Goal: Transaction & Acquisition: Obtain resource

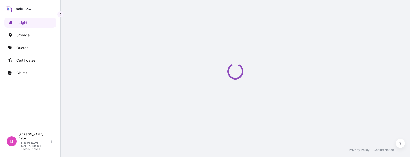
select select "2025"
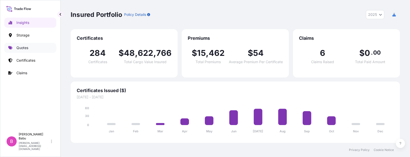
click at [20, 46] on p "Quotes" at bounding box center [22, 47] width 12 height 5
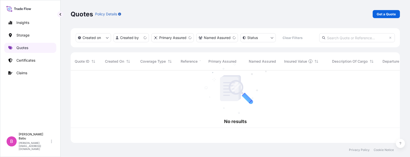
scroll to position [72, 325]
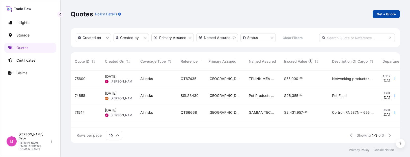
click at [384, 16] on p "Get a Quote" at bounding box center [385, 14] width 19 height 5
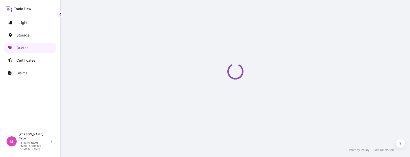
select select "Water"
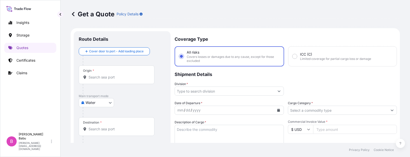
scroll to position [8, 0]
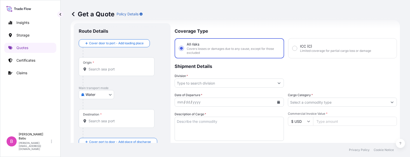
click at [95, 70] on input "Origin *" at bounding box center [117, 69] width 59 height 5
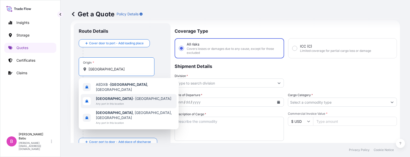
click at [109, 98] on span "[GEOGRAPHIC_DATA] - [GEOGRAPHIC_DATA]" at bounding box center [133, 98] width 75 height 5
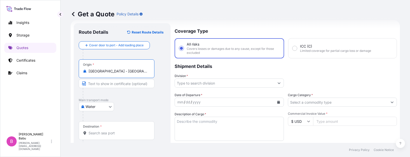
type input "[GEOGRAPHIC_DATA] - [GEOGRAPHIC_DATA]"
click at [92, 133] on input "Destination *" at bounding box center [117, 133] width 59 height 5
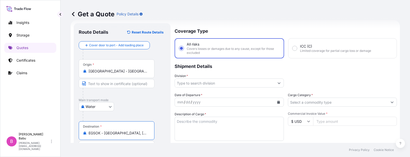
type input "EGSOK - [GEOGRAPHIC_DATA], [GEOGRAPHIC_DATA]"
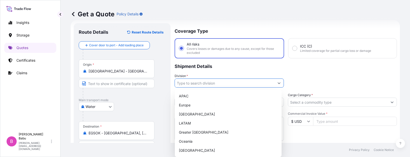
click at [208, 85] on input "Division *" at bounding box center [225, 83] width 100 height 9
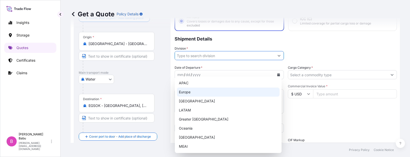
scroll to position [40, 0]
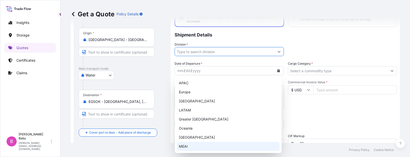
click at [191, 148] on div "MEAI" at bounding box center [228, 146] width 103 height 9
type input "MEAI"
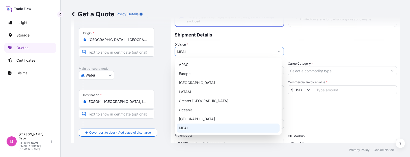
click at [192, 130] on div "MEAI" at bounding box center [228, 128] width 103 height 9
click at [184, 127] on div "MEAI" at bounding box center [228, 128] width 103 height 9
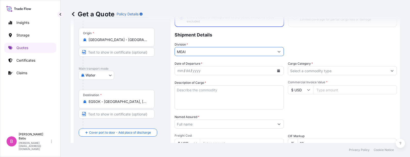
click at [277, 71] on icon "Calendar" at bounding box center [278, 70] width 3 height 3
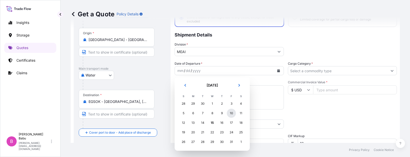
click at [234, 113] on div "10" at bounding box center [231, 113] width 9 height 9
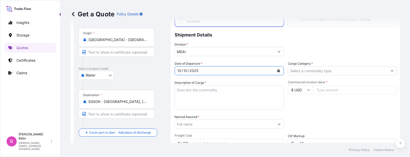
click at [304, 73] on input "Cargo Category *" at bounding box center [338, 70] width 100 height 9
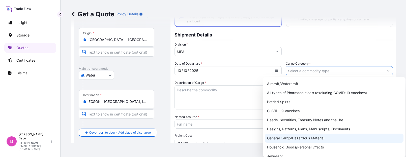
click at [281, 137] on div "General Cargo/Hazardous Material" at bounding box center [334, 138] width 138 height 9
type input "General Cargo/Hazardous Material"
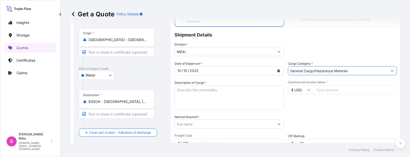
click at [204, 91] on textarea "Description of Cargo *" at bounding box center [228, 97] width 109 height 24
click at [208, 93] on textarea "Description of Cargo *" at bounding box center [228, 97] width 109 height 24
type textarea "s"
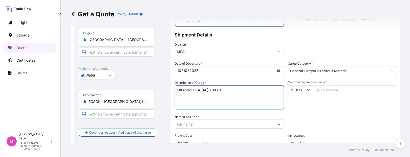
click at [217, 92] on textarea "SIKASWELL A (AE) 20X20" at bounding box center [228, 97] width 109 height 24
click at [222, 88] on textarea "SIKASWELL A (AE) 20X10" at bounding box center [228, 97] width 109 height 24
type textarea "SIKASWELL A (AE) 20X10MM"
click at [330, 90] on input "Commercial Invoice Value *" at bounding box center [355, 89] width 84 height 9
type input "40954.16"
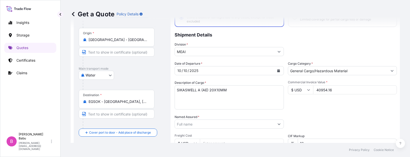
click at [232, 125] on input "Named Assured *" at bounding box center [225, 124] width 100 height 9
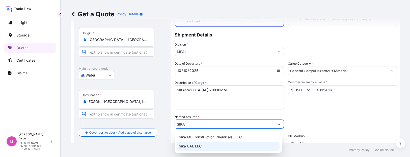
click at [194, 146] on span "Sika UAE LLC" at bounding box center [190, 146] width 23 height 5
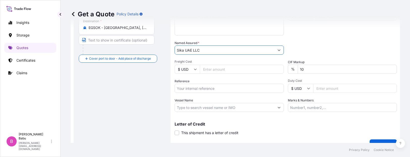
scroll to position [115, 0]
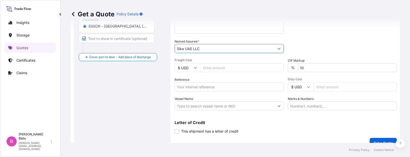
type input "Sika UAE LLC"
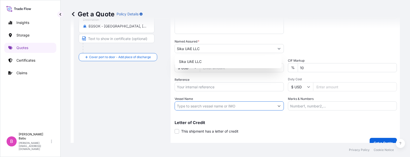
click at [219, 106] on input "Vessel Name" at bounding box center [225, 106] width 100 height 9
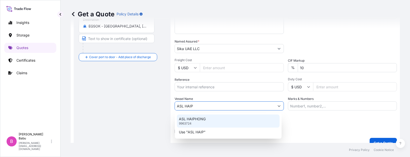
click at [198, 119] on p "ASL HAIPHONG" at bounding box center [192, 119] width 27 height 5
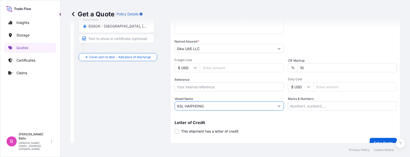
type input "ASL HAIPHONG"
click at [311, 107] on input "Marks & Numbers" at bounding box center [342, 106] width 109 height 9
paste input "QT67107"
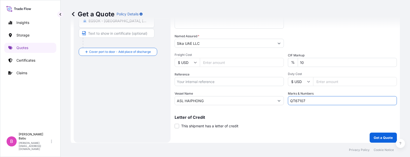
scroll to position [123, 0]
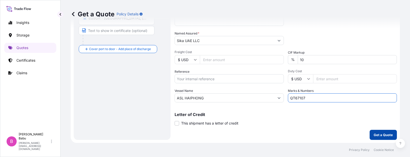
type input "QT67107"
click at [373, 134] on p "Get a Quote" at bounding box center [382, 135] width 19 height 5
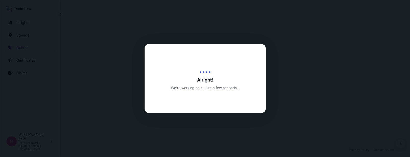
select select "Water"
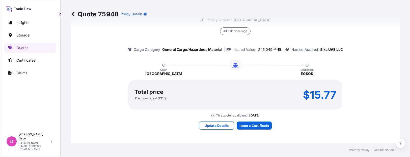
scroll to position [423, 0]
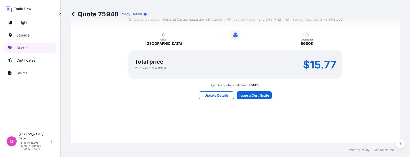
click at [381, 122] on div "Here's your insurance offer Primary Assured UAE All risk coverage Cargo Categor…" at bounding box center [235, 37] width 315 height 363
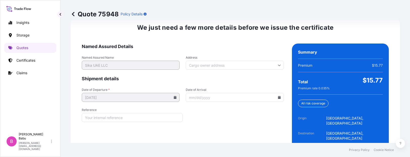
scroll to position [801, 0]
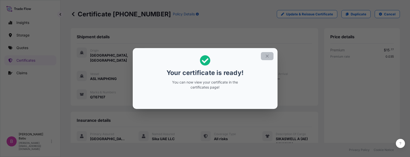
click at [266, 58] on icon "button" at bounding box center [267, 56] width 5 height 5
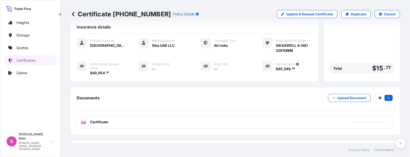
scroll to position [117, 0]
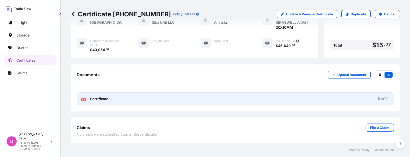
click at [100, 100] on span "Certificate" at bounding box center [99, 99] width 18 height 5
